Goal: Task Accomplishment & Management: Manage account settings

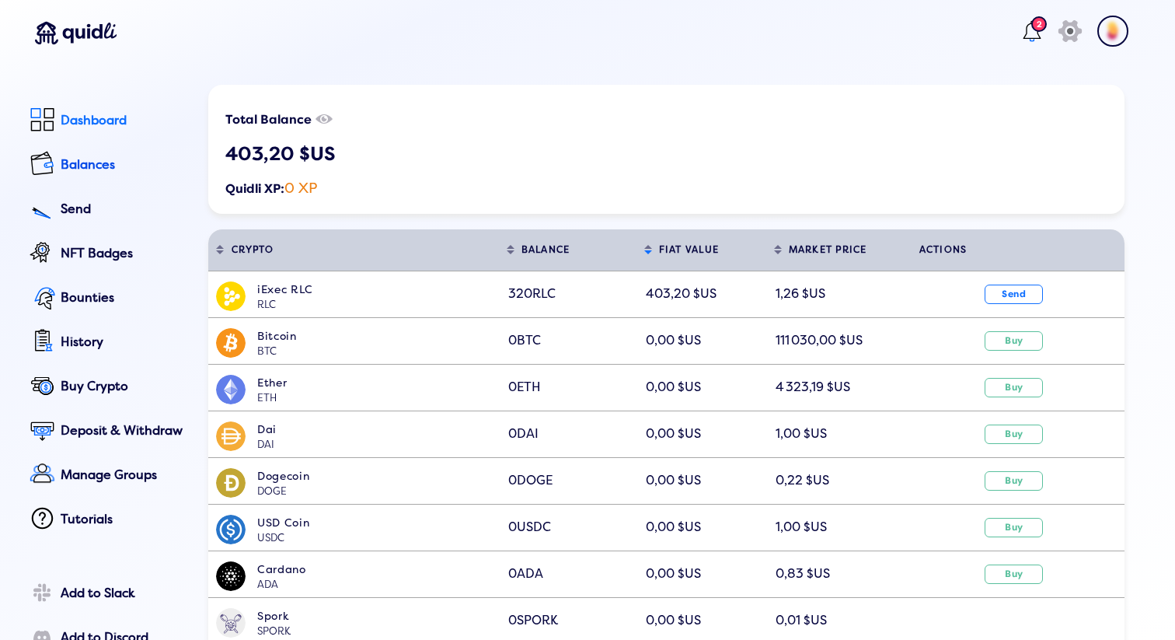
click at [92, 124] on div "Dashboard" at bounding box center [124, 120] width 126 height 14
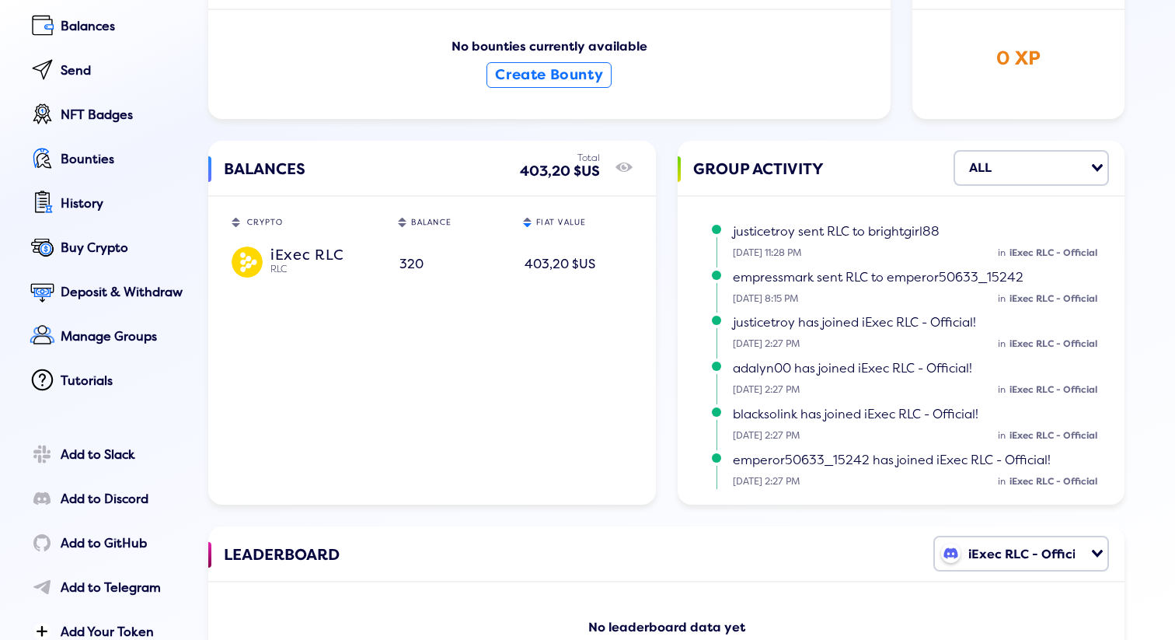
scroll to position [142, 0]
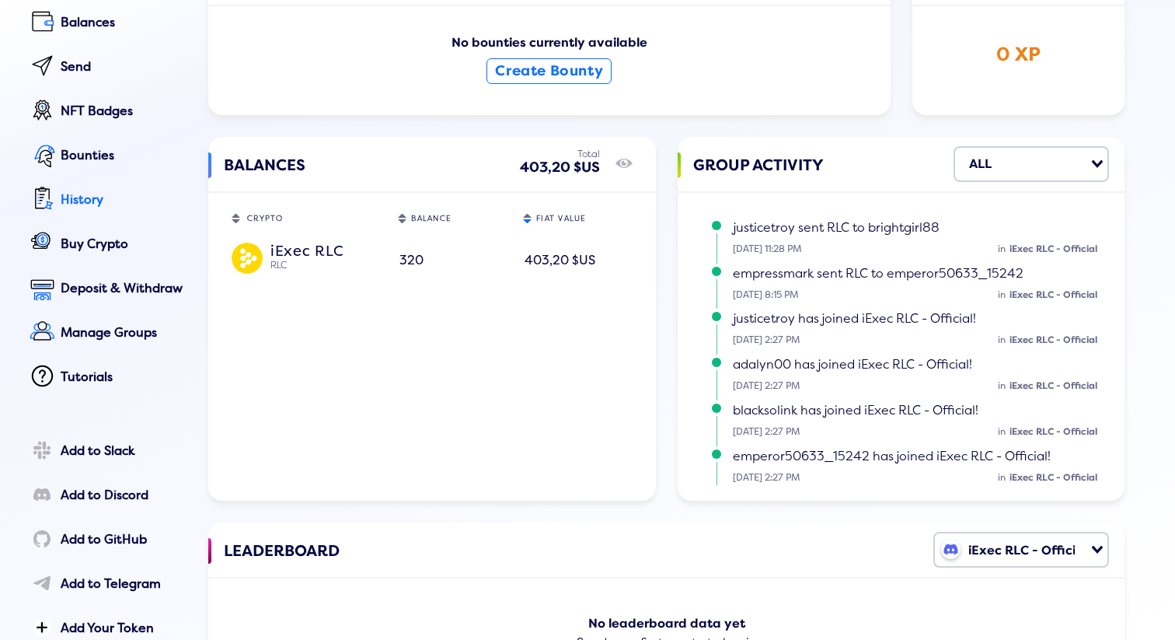
click at [92, 204] on div "History" at bounding box center [124, 200] width 126 height 14
select select "50"
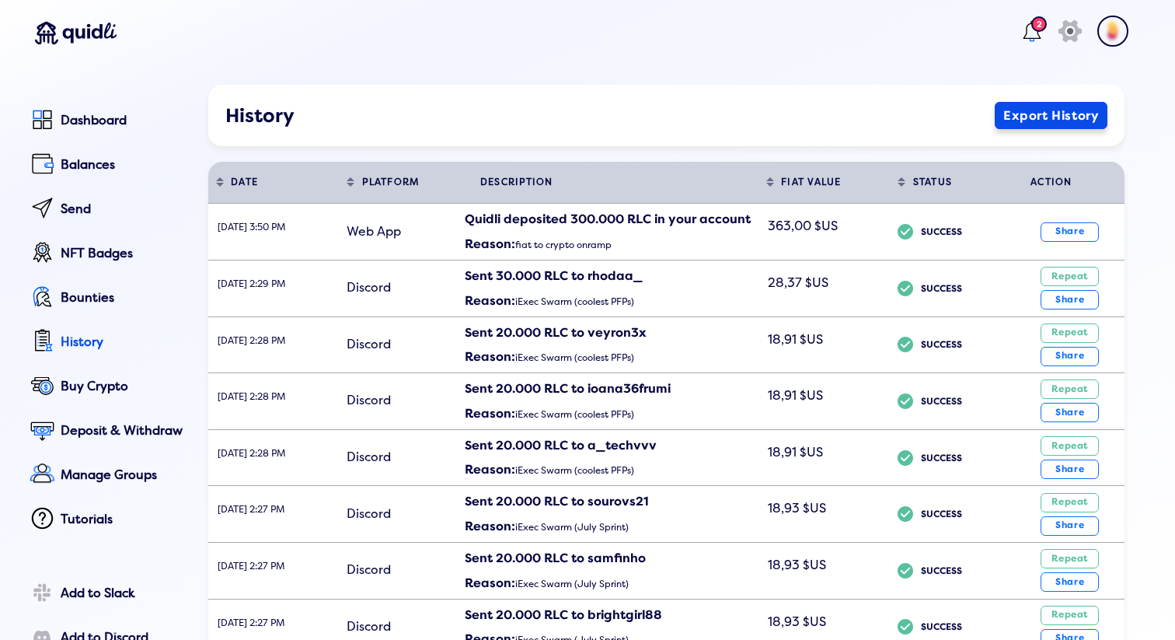
click at [1021, 121] on button "Export History" at bounding box center [1051, 115] width 113 height 27
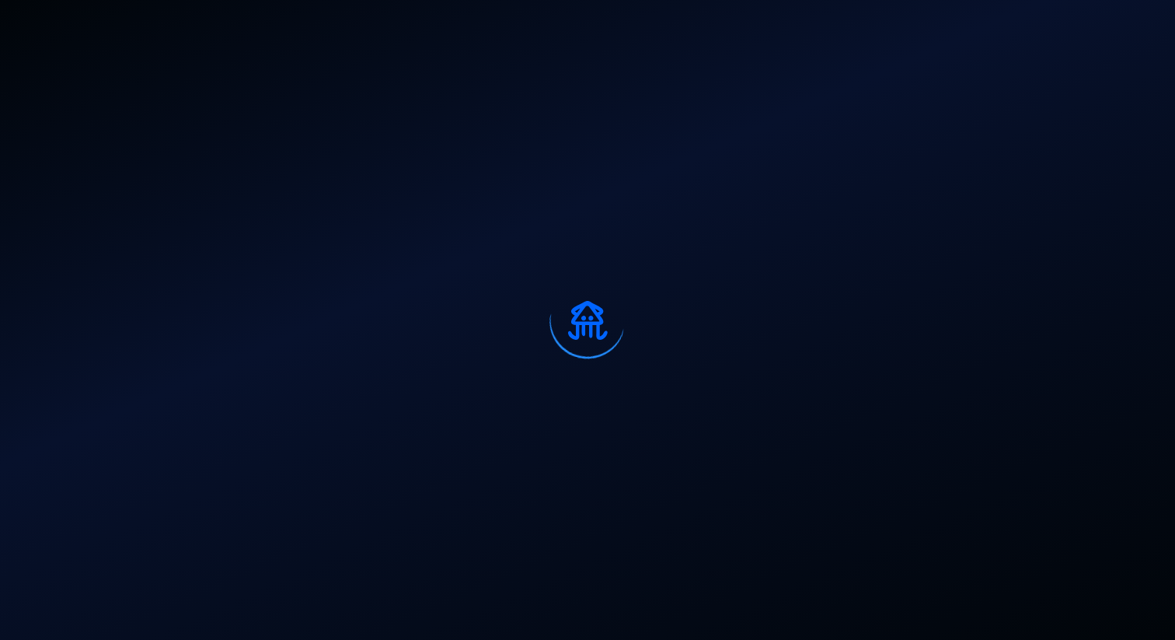
select select "50"
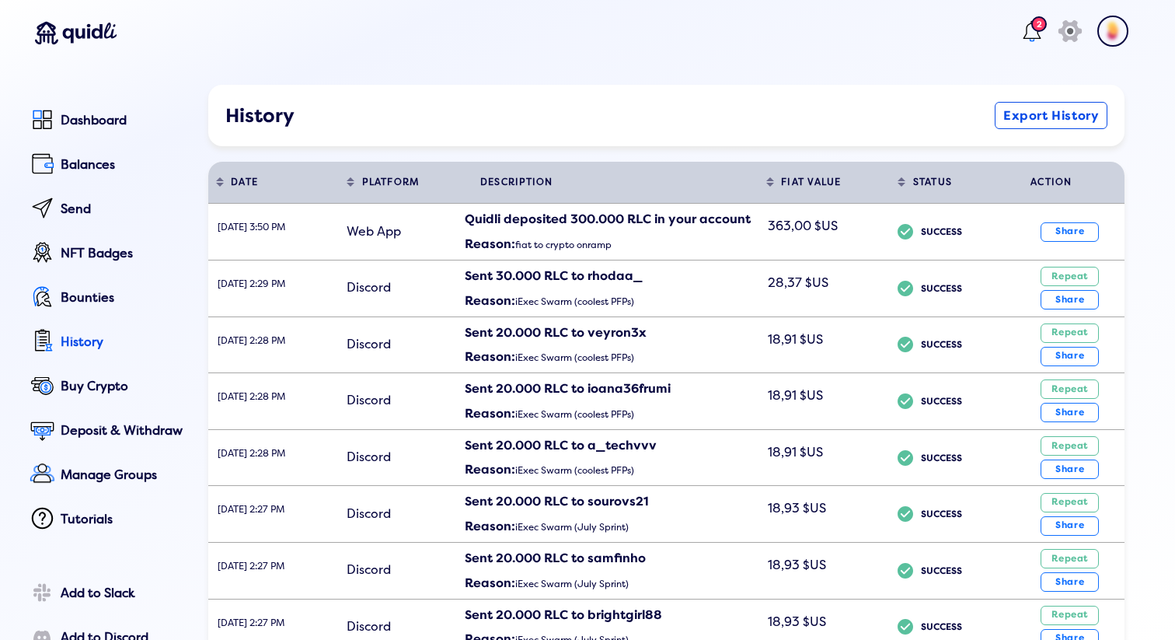
click at [839, 30] on header "2 icon" at bounding box center [580, 34] width 1128 height 69
click at [83, 124] on div "Dashboard" at bounding box center [124, 120] width 126 height 14
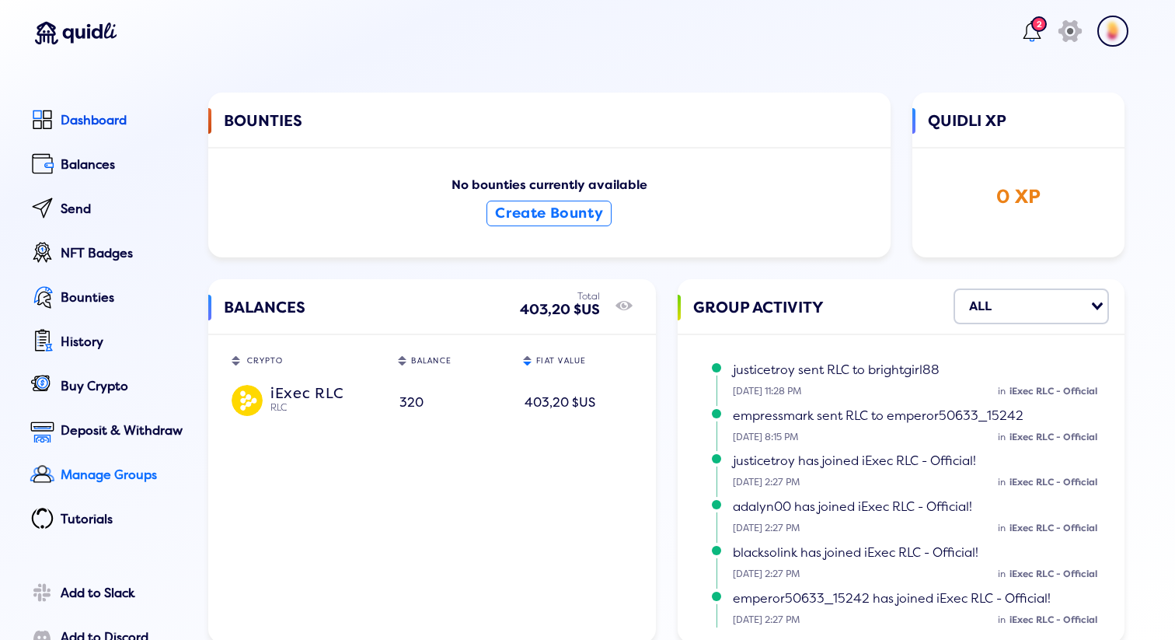
click at [85, 483] on link "Manage Groups" at bounding box center [106, 476] width 161 height 35
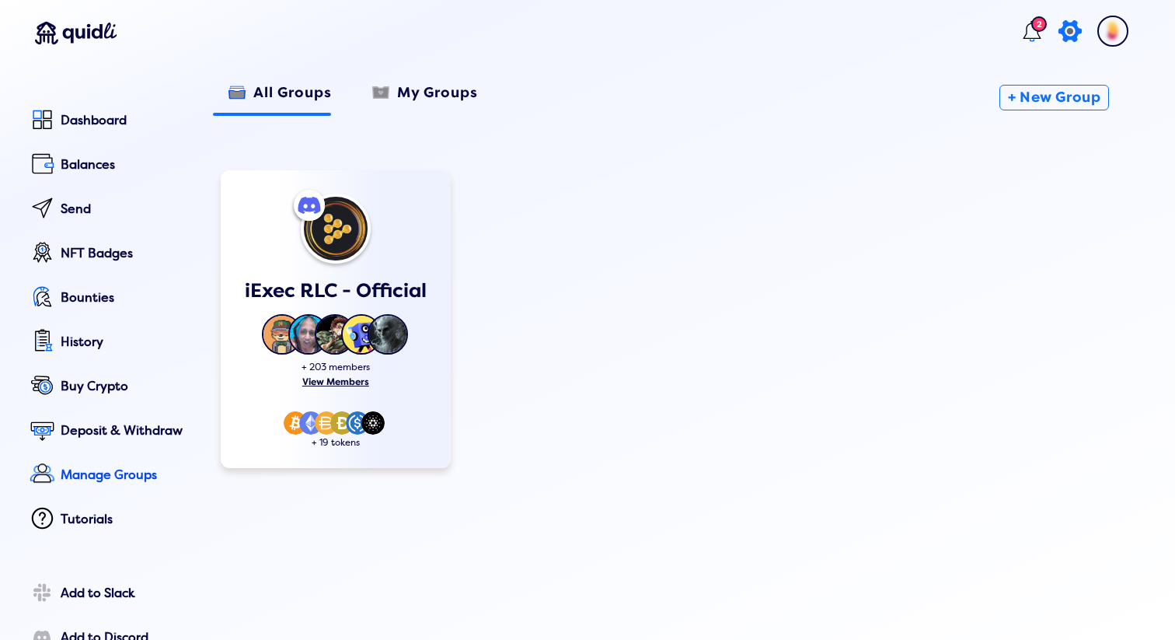
click at [1053, 26] on icon "icon" at bounding box center [1070, 31] width 34 height 38
select select "USD"
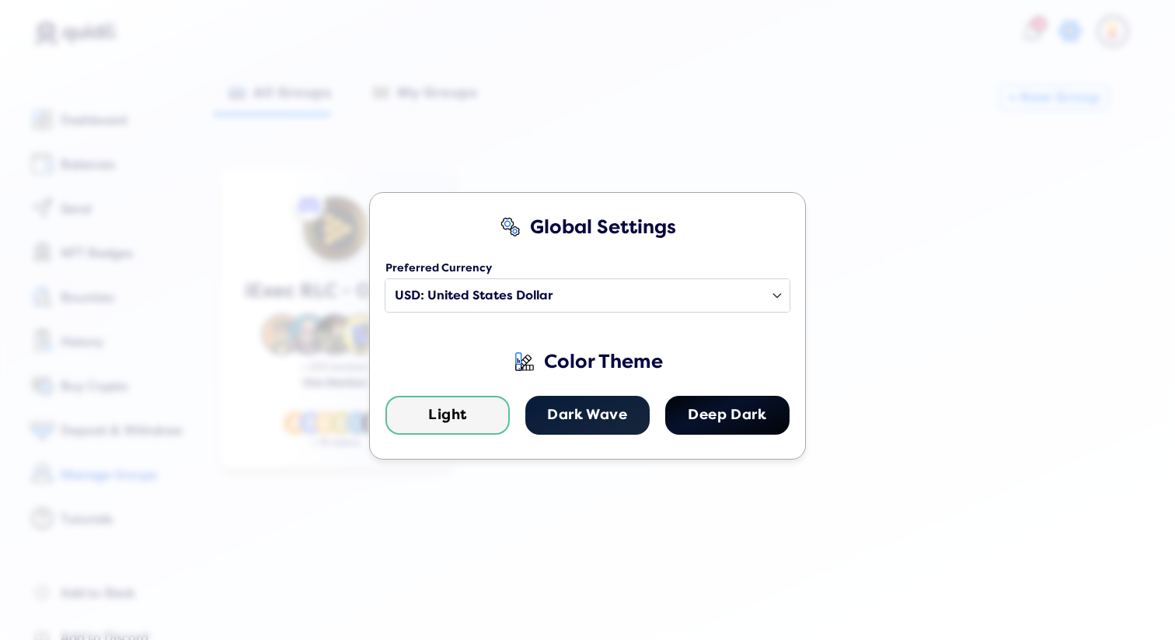
click at [1047, 26] on div "Global Settings Preferred Currency Select a country USD: United States Dollar E…" at bounding box center [587, 320] width 1175 height 640
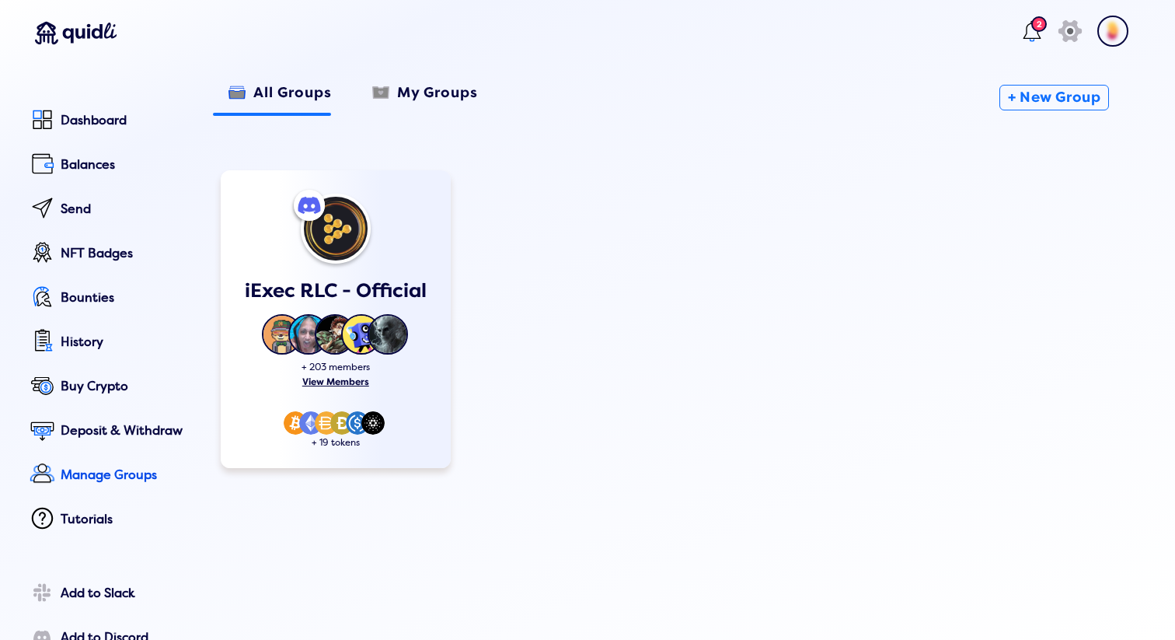
click at [1104, 27] on img at bounding box center [1112, 31] width 31 height 31
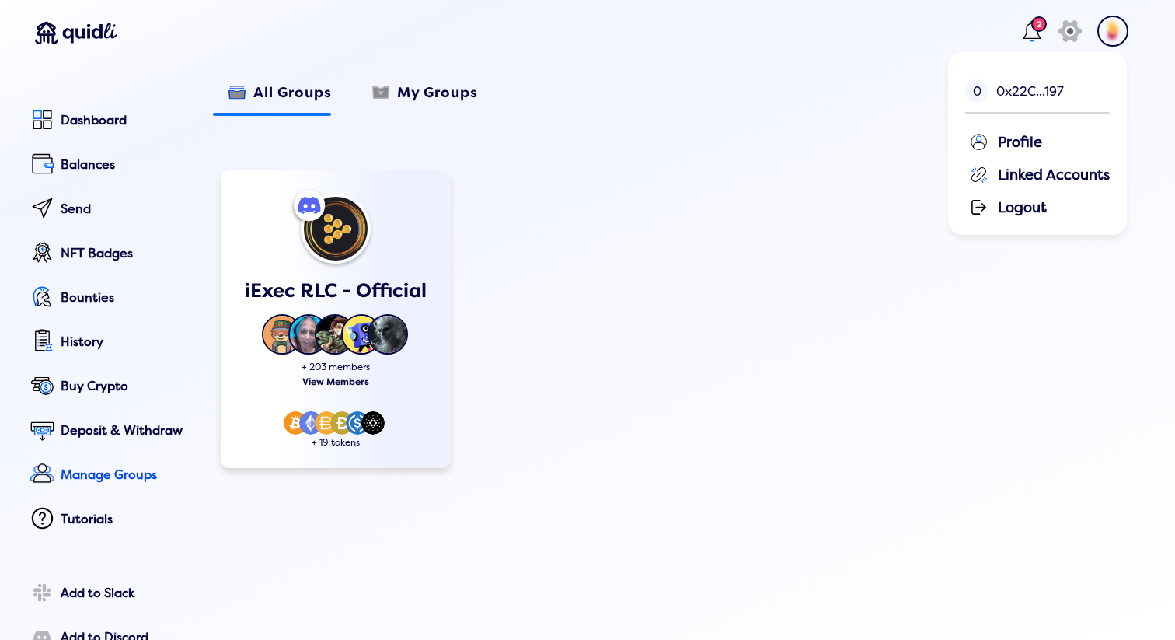
click at [1005, 141] on div "Profile" at bounding box center [1039, 140] width 141 height 23
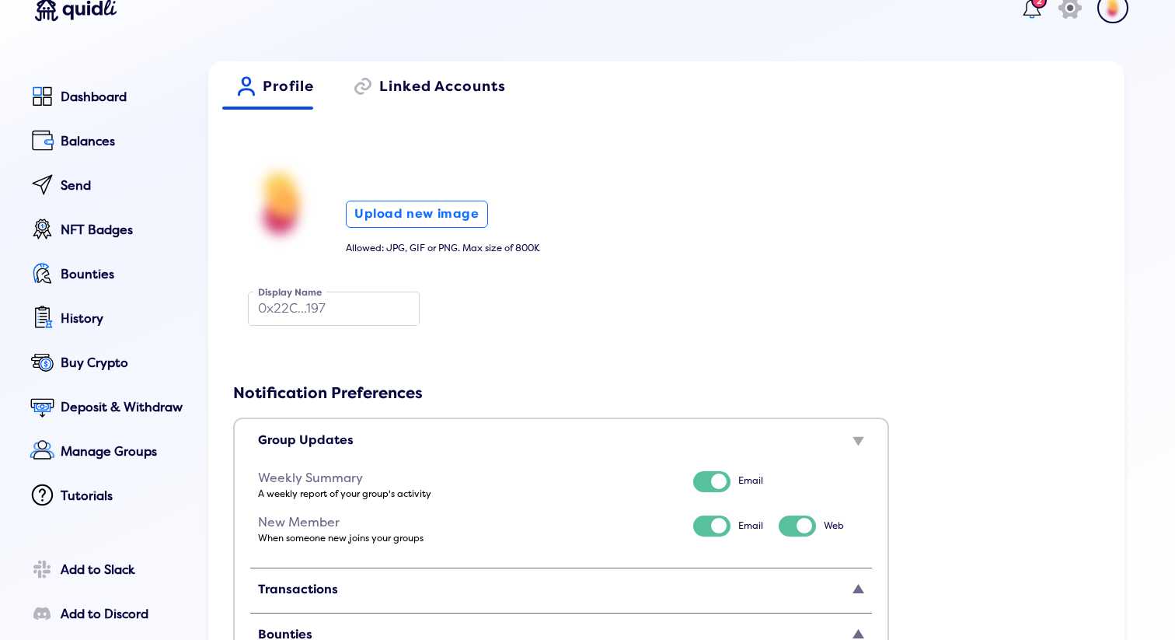
scroll to position [13, 0]
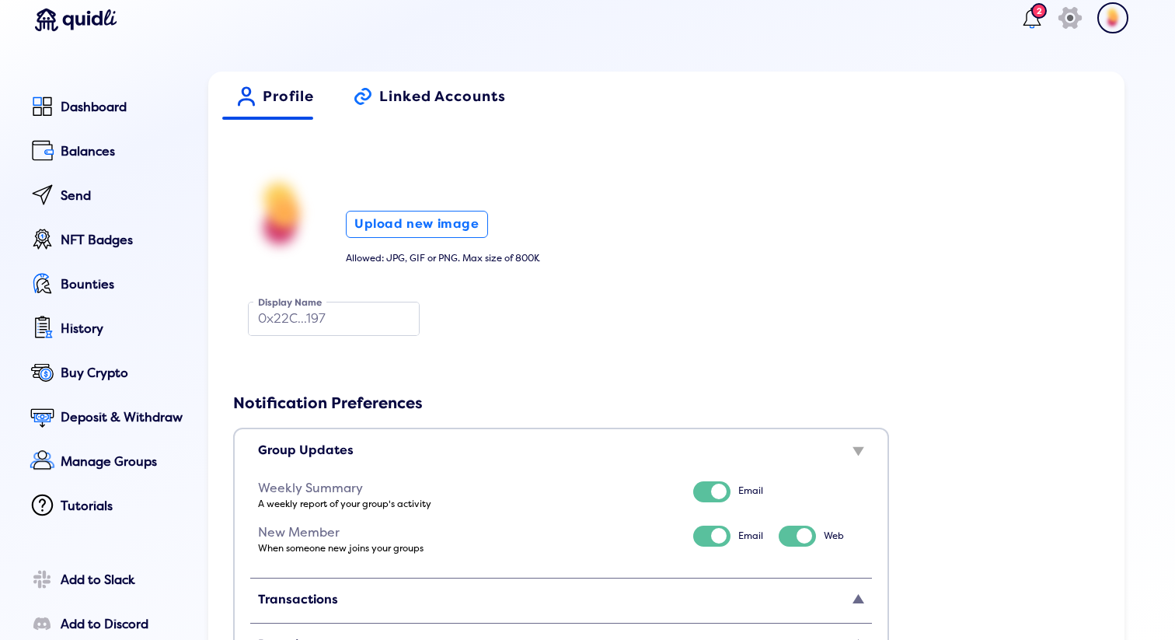
click at [417, 95] on span "Linked Accounts" at bounding box center [442, 102] width 127 height 27
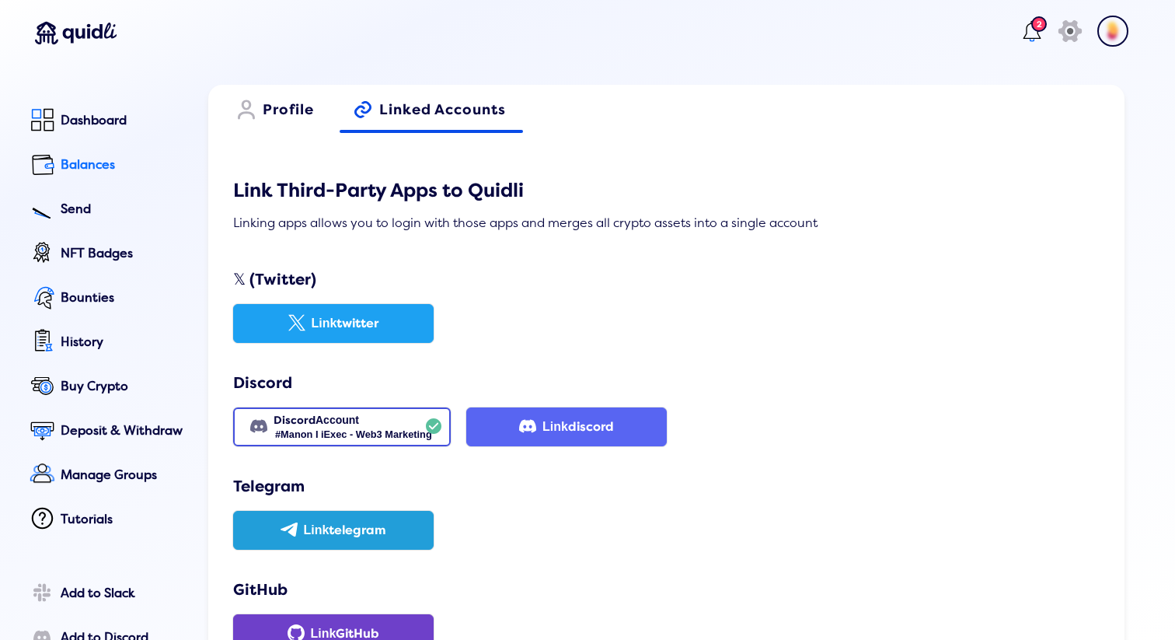
click at [88, 169] on div "Balances" at bounding box center [124, 165] width 126 height 14
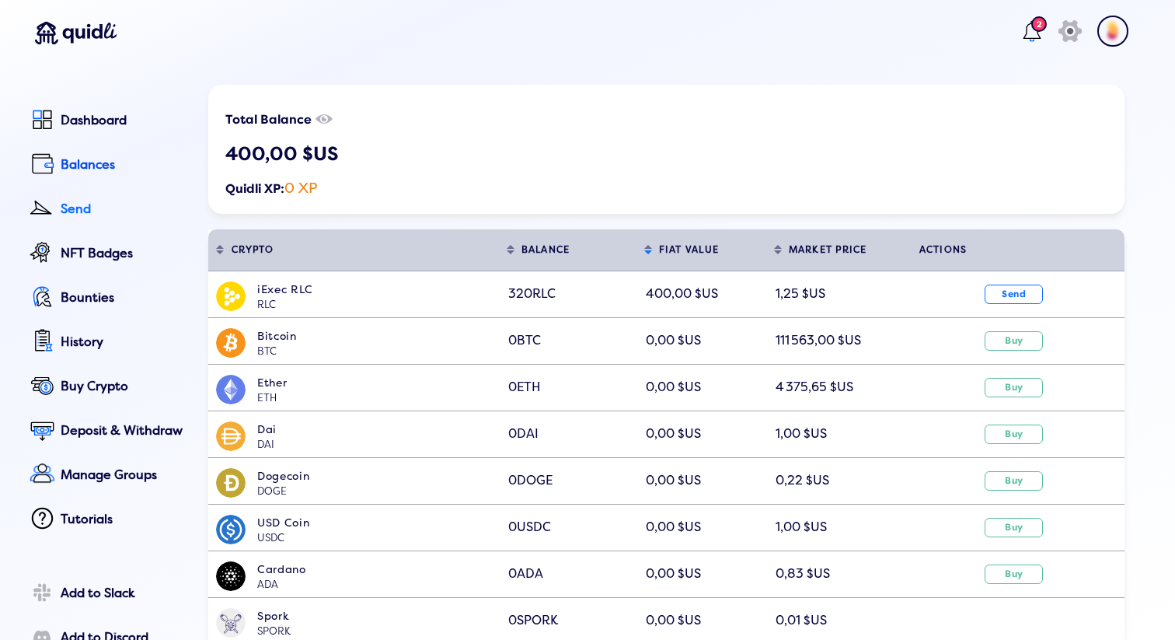
click at [78, 212] on div "Send" at bounding box center [124, 209] width 126 height 14
click at [76, 335] on div "History" at bounding box center [124, 342] width 126 height 14
select select "50"
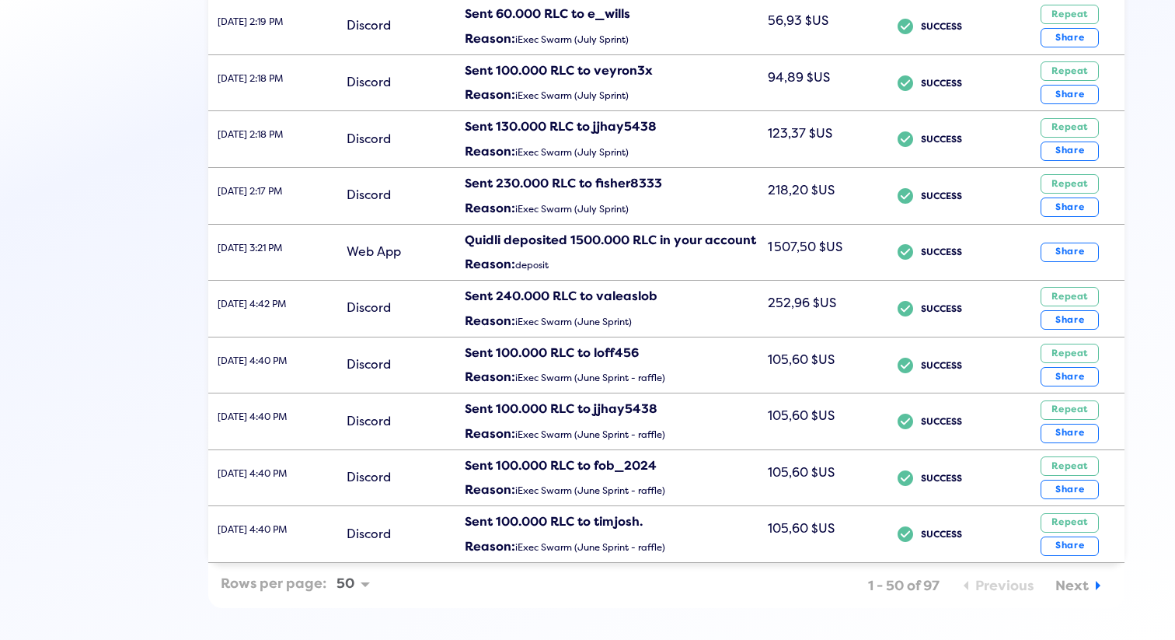
scroll to position [2485, 0]
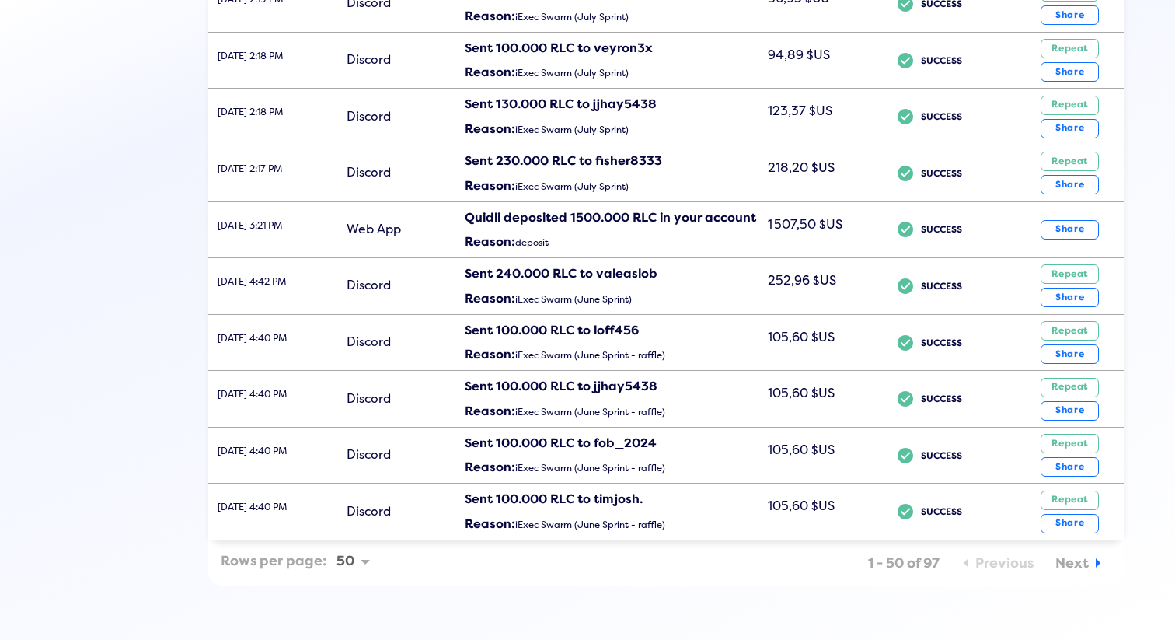
click at [1078, 560] on span "Next" at bounding box center [1071, 563] width 33 height 16
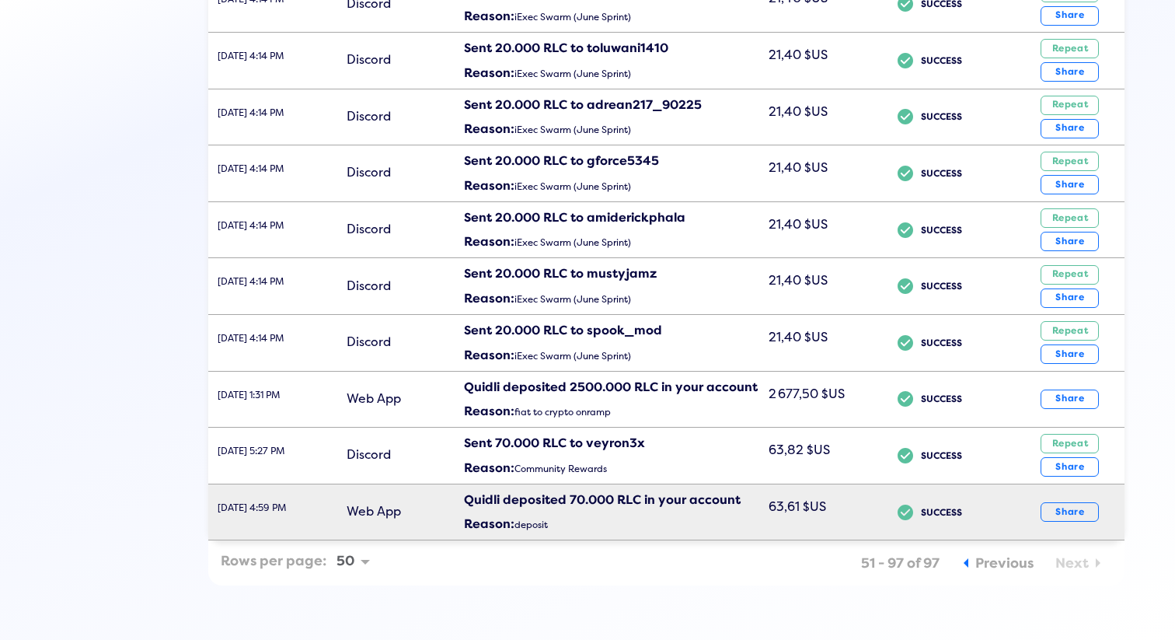
scroll to position [2315, 0]
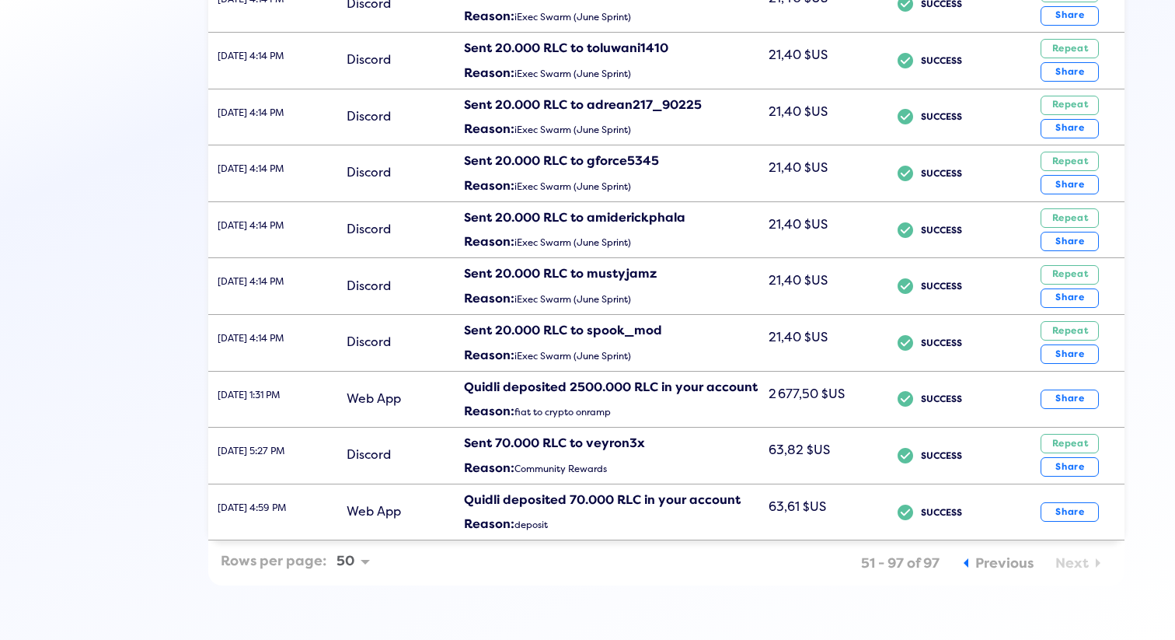
click at [1078, 556] on span "Next" at bounding box center [1071, 563] width 33 height 16
click at [993, 564] on span "Previous" at bounding box center [1004, 563] width 58 height 16
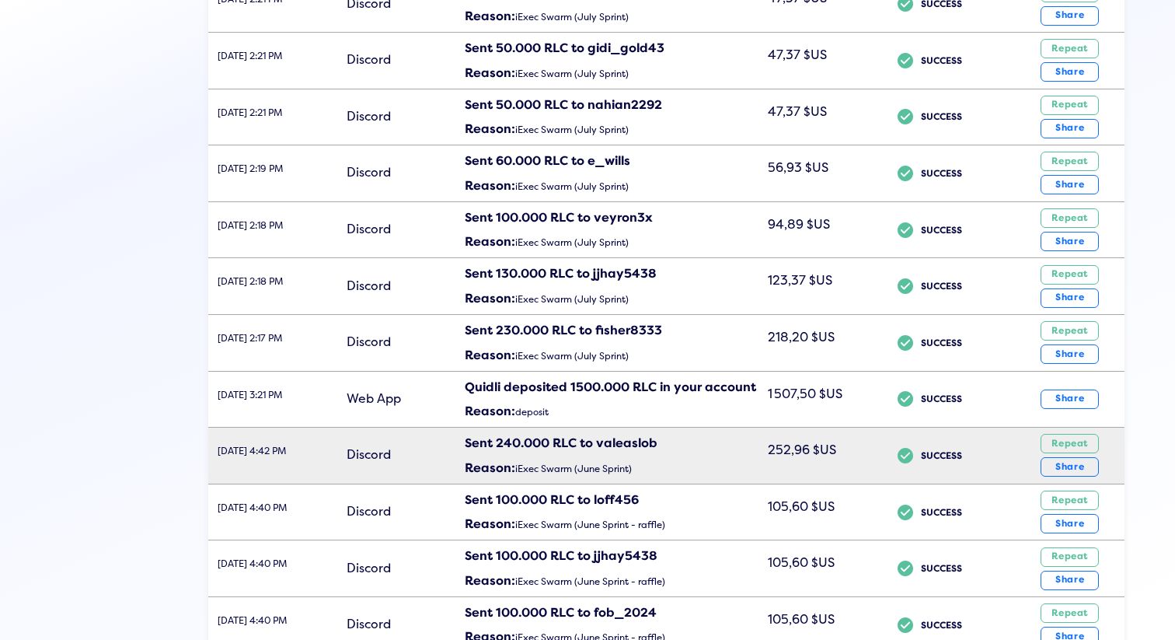
scroll to position [2485, 0]
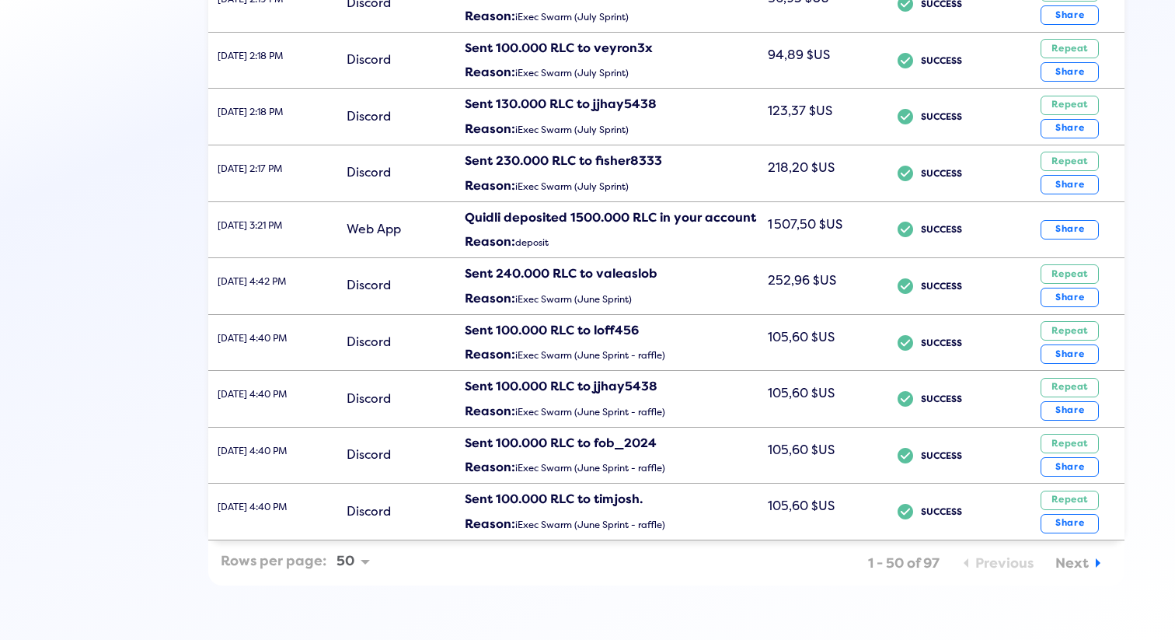
click at [1060, 568] on span "Next" at bounding box center [1071, 563] width 33 height 16
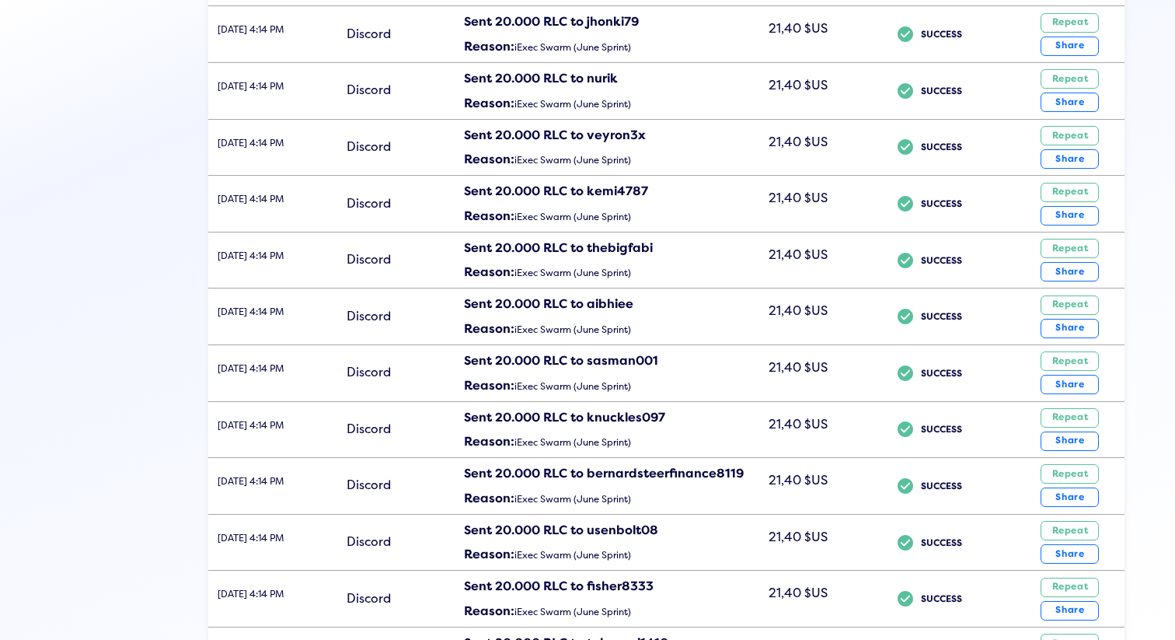
scroll to position [2315, 0]
